Goal: Task Accomplishment & Management: Complete application form

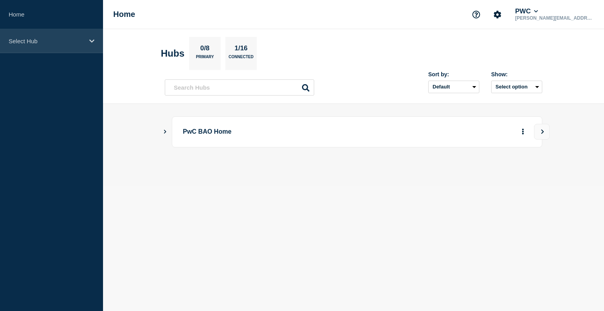
click at [70, 34] on div "Select Hub" at bounding box center [51, 41] width 103 height 24
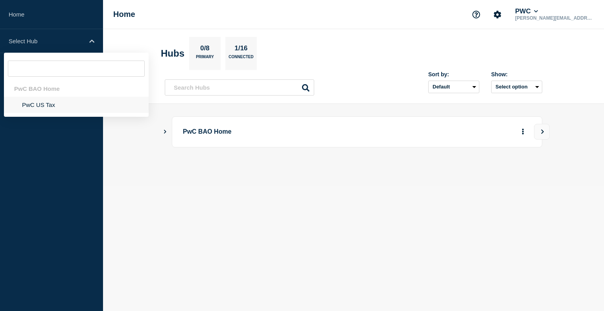
click at [44, 106] on li "PwC US Tax" at bounding box center [76, 105] width 145 height 16
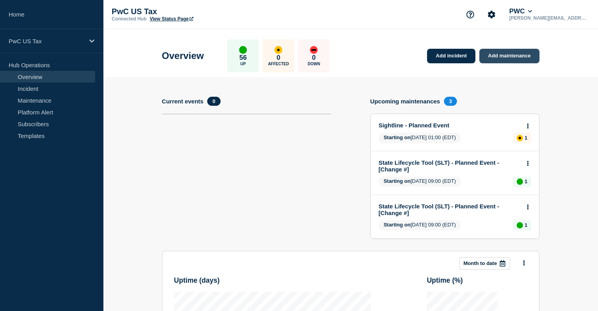
click at [520, 58] on link "Add maintenance" at bounding box center [510, 56] width 60 height 15
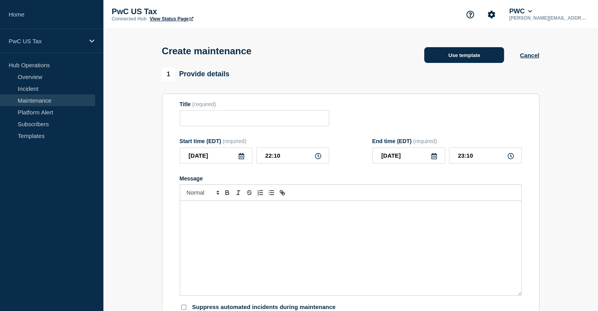
click at [486, 59] on button "Use template" at bounding box center [465, 55] width 80 height 16
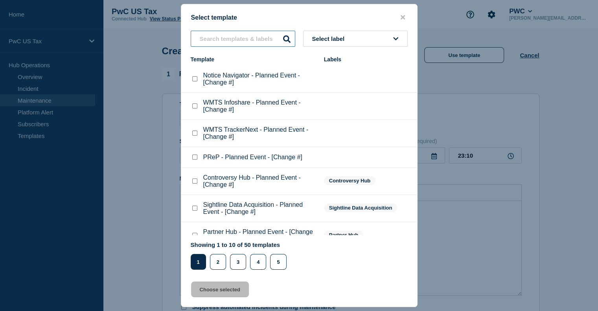
click at [239, 42] on input "text" at bounding box center [243, 39] width 105 height 16
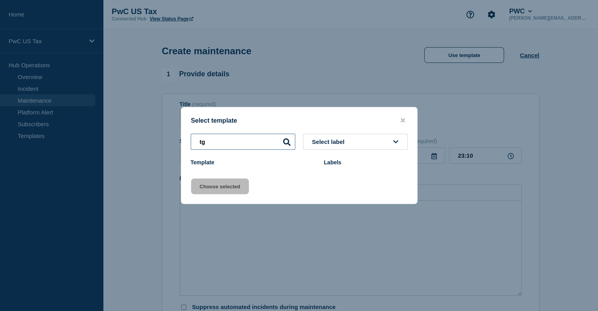
type input "t"
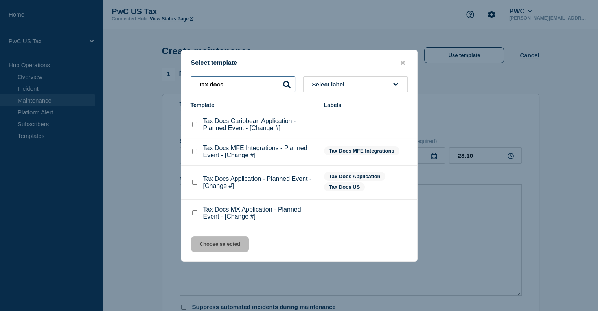
type input "tax docs"
click at [195, 183] on checkbox"] "Tax Docs Application - Planned Event - [Change #] checkbox" at bounding box center [194, 182] width 5 height 5
checkbox checkbox"] "true"
click at [229, 242] on button "Choose selected" at bounding box center [220, 244] width 58 height 16
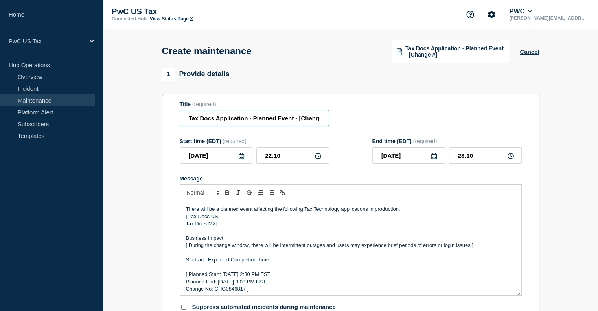
scroll to position [0, 9]
drag, startPoint x: 299, startPoint y: 122, endPoint x: 369, endPoint y: 128, distance: 69.9
click at [369, 127] on div "Title (required) Tax Docs Application - Planned Event - [Change #]" at bounding box center [351, 114] width 342 height 26
type input "Tax Docs Application - Planned Event"
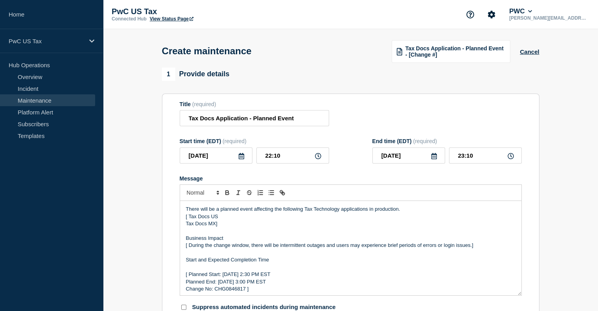
click at [221, 226] on p "Tax Docs MX]" at bounding box center [351, 223] width 330 height 7
click at [221, 220] on p "[ Tax Docs US" at bounding box center [351, 216] width 330 height 7
click at [223, 223] on p "Tax Docs MX]" at bounding box center [351, 223] width 330 height 7
click at [223, 220] on p "[ Tax Docs US &MX" at bounding box center [351, 216] width 330 height 7
drag, startPoint x: 222, startPoint y: 227, endPoint x: 184, endPoint y: 229, distance: 37.8
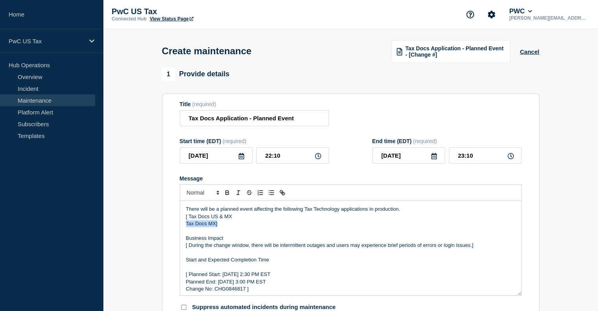
click at [184, 229] on div "There will be a planned event affecting the following Tax Technology applicatio…" at bounding box center [351, 248] width 342 height 94
click at [190, 220] on p "[ Tax Docs US & MX" at bounding box center [351, 216] width 330 height 7
click at [189, 220] on p "[ Tax Docs US & MX" at bounding box center [351, 216] width 330 height 7
click at [191, 249] on p "[ During the change window, there will be intermittent outages and users may ex…" at bounding box center [351, 245] width 330 height 7
click at [190, 249] on p "[ During the change window, there will be intermittent outages and users may ex…" at bounding box center [351, 245] width 330 height 7
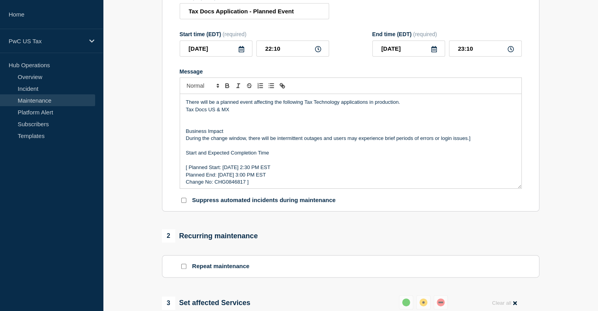
scroll to position [107, 0]
click at [271, 51] on input "22:10" at bounding box center [293, 48] width 73 height 16
click at [283, 50] on input "22:10" at bounding box center [293, 48] width 73 height 16
type input "22:00"
type input "23:00"
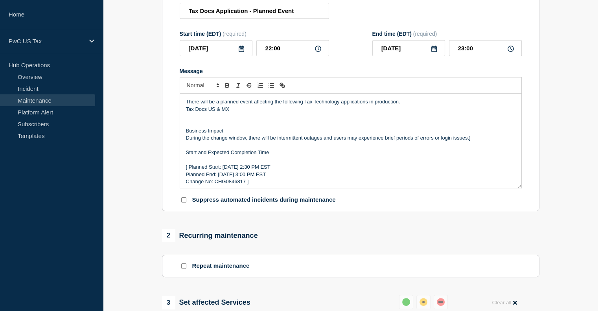
click at [235, 183] on p "Change No: CHG0846817 ]" at bounding box center [351, 181] width 330 height 7
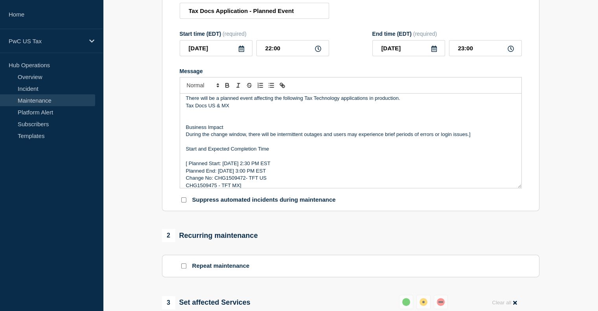
click at [270, 182] on p "Change No: CHG1509472- TFT US" at bounding box center [351, 178] width 330 height 7
click at [310, 182] on p "Change No: CHG1509472, CHG1509475 - TFT MX]" at bounding box center [351, 178] width 330 height 7
click at [189, 165] on p "[ Planned Start: Tuesday, August 23th 2:30 PM EST" at bounding box center [351, 163] width 330 height 7
click at [188, 174] on p "Planned End: Tuesday, August 23th 3:00 PM EST" at bounding box center [351, 171] width 330 height 7
click at [186, 185] on p "Message" at bounding box center [351, 185] width 330 height 7
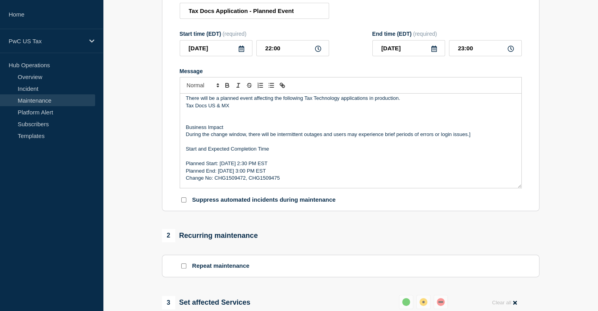
click at [187, 182] on p "Change No: CHG1509472, CHG1509475" at bounding box center [351, 178] width 330 height 7
click at [263, 165] on p "Planned Start: Tuesday, August 23th 2:30 PM EST" at bounding box center [351, 163] width 330 height 7
click at [273, 167] on p "Planned Start: Tuesday, August 15th 2:30 PM EST" at bounding box center [351, 163] width 330 height 7
click at [280, 167] on p "Planned Start: Tuesday, August 15th 22:30 PM EST" at bounding box center [351, 163] width 330 height 7
click at [263, 174] on p "Planned End: Tuesday, August 23th 3:00 PM EST" at bounding box center [351, 171] width 330 height 7
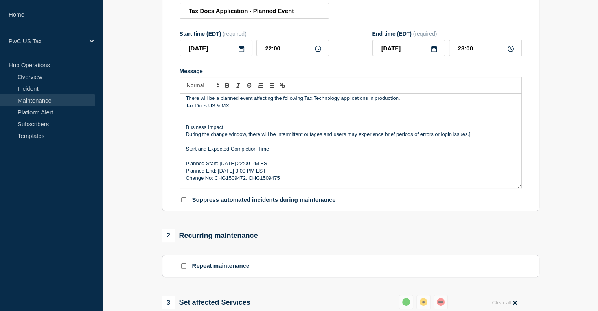
click at [271, 173] on p "Planned End: Tuesday, August 15th 3:00 PM EST" at bounding box center [351, 171] width 330 height 7
drag, startPoint x: 515, startPoint y: 129, endPoint x: 515, endPoint y: 176, distance: 47.2
click at [515, 176] on div "There will be a planned event affecting the following Tax Technology applicatio…" at bounding box center [351, 141] width 342 height 94
click at [499, 174] on p "Planned End: Tuesday, August 15th 23:00 PM EST" at bounding box center [351, 171] width 330 height 7
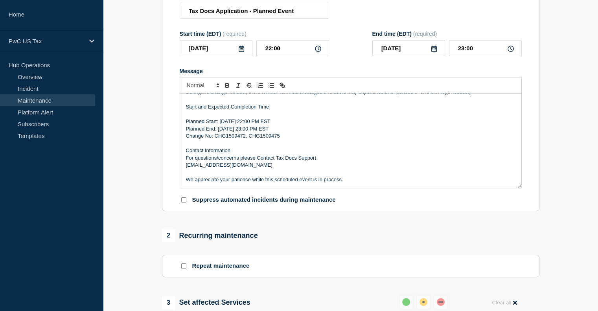
click at [187, 203] on div at bounding box center [184, 199] width 8 height 7
click at [226, 121] on p "Planned Start: Tuesday, August 15th 22:00 PM EST" at bounding box center [351, 121] width 330 height 7
click at [226, 132] on p "Planned End: Tuesday, August 15th 23:00 PM EST" at bounding box center [351, 129] width 330 height 7
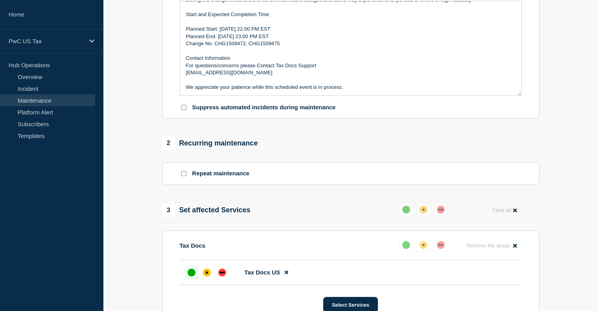
scroll to position [205, 0]
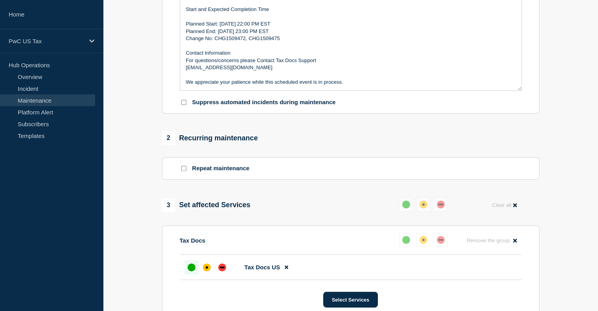
click at [185, 105] on input "Suppress automated incidents during maintenance" at bounding box center [183, 102] width 5 height 5
checkbox input "true"
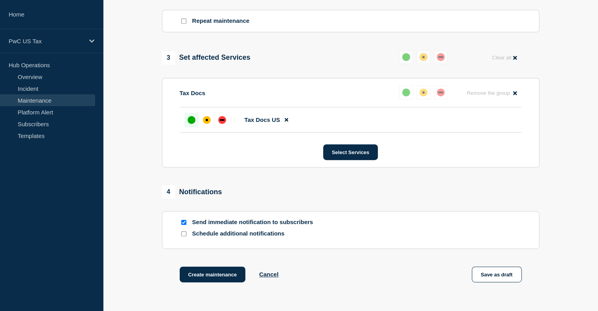
scroll to position [376, 0]
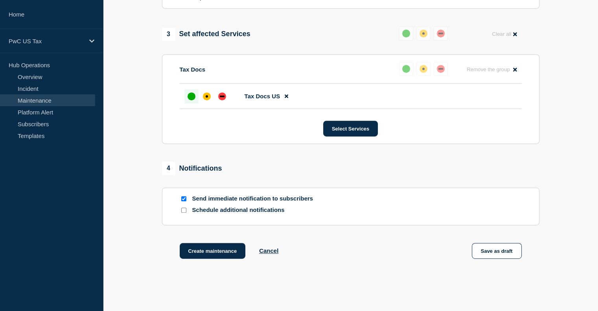
click at [185, 201] on input "Send immediate notification to subscribers" at bounding box center [183, 198] width 5 height 5
checkbox input "false"
click at [233, 258] on button "Create maintenance" at bounding box center [213, 251] width 66 height 16
